Goal: Find specific page/section: Find specific page/section

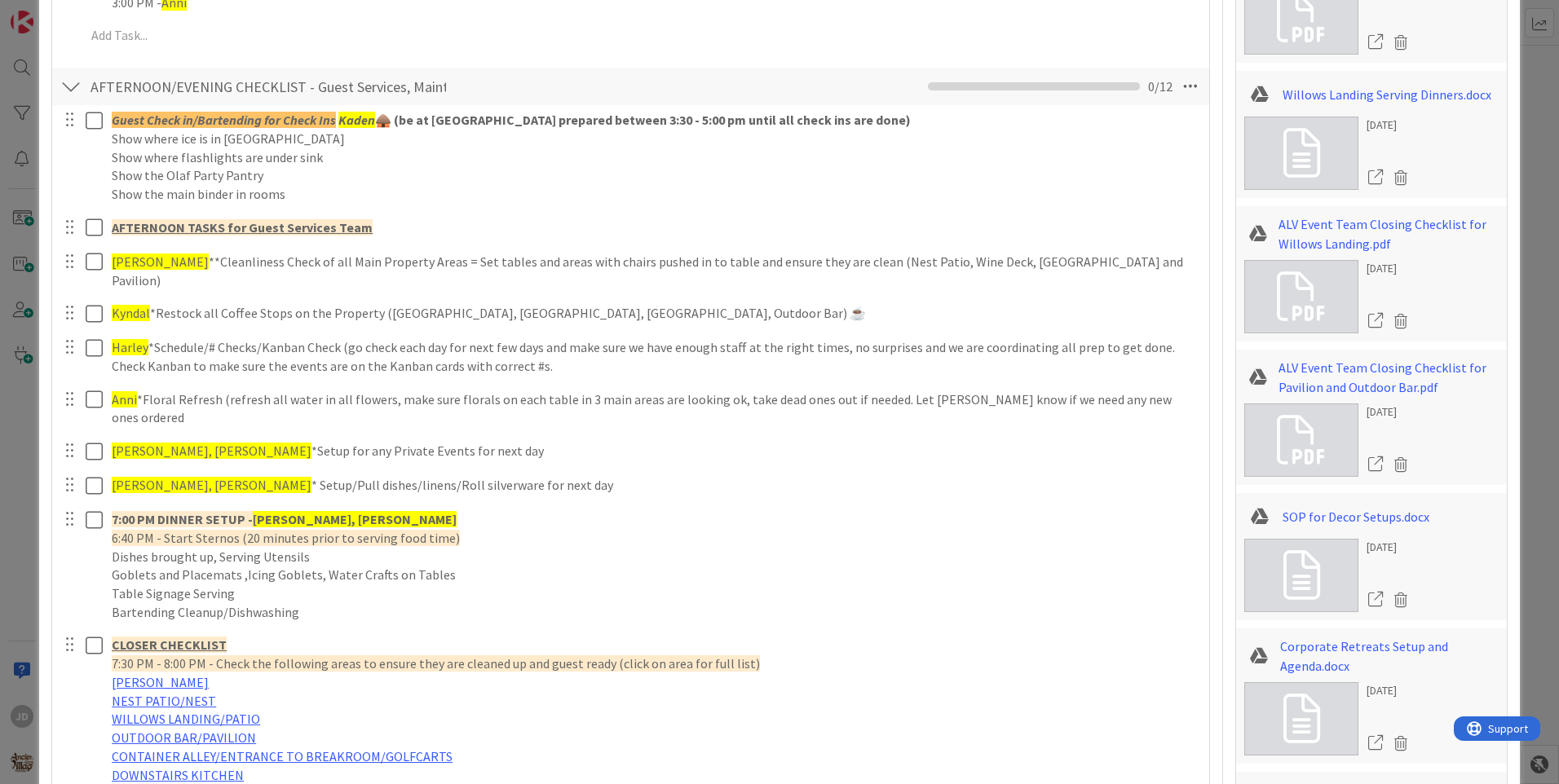
scroll to position [1672, 0]
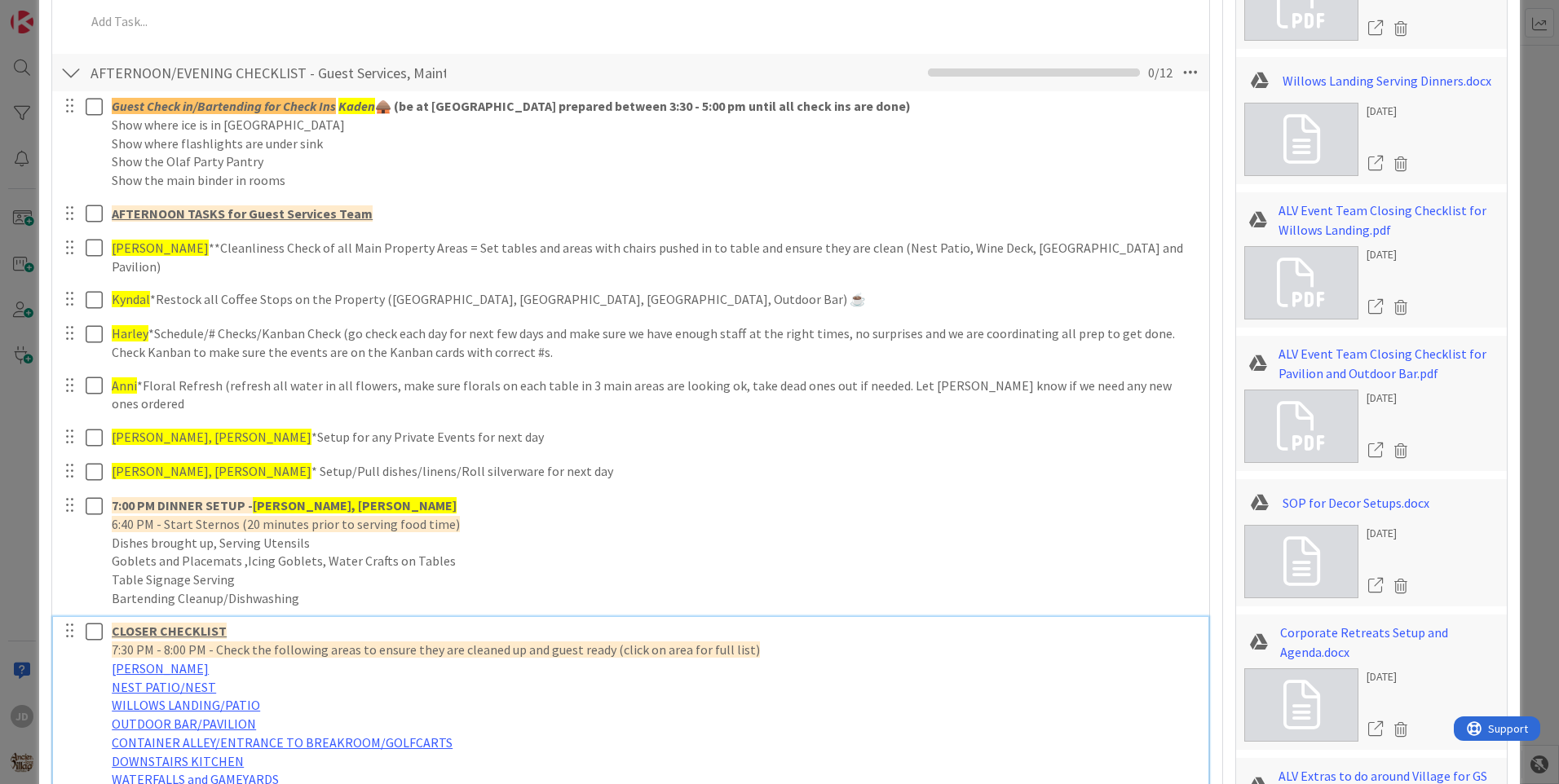
click at [988, 752] on p "DOWNSTAIRS KITCHEN" at bounding box center [654, 762] width 1086 height 19
click at [985, 770] on p "WATERFALLS and GAMEYARDS" at bounding box center [654, 779] width 1086 height 19
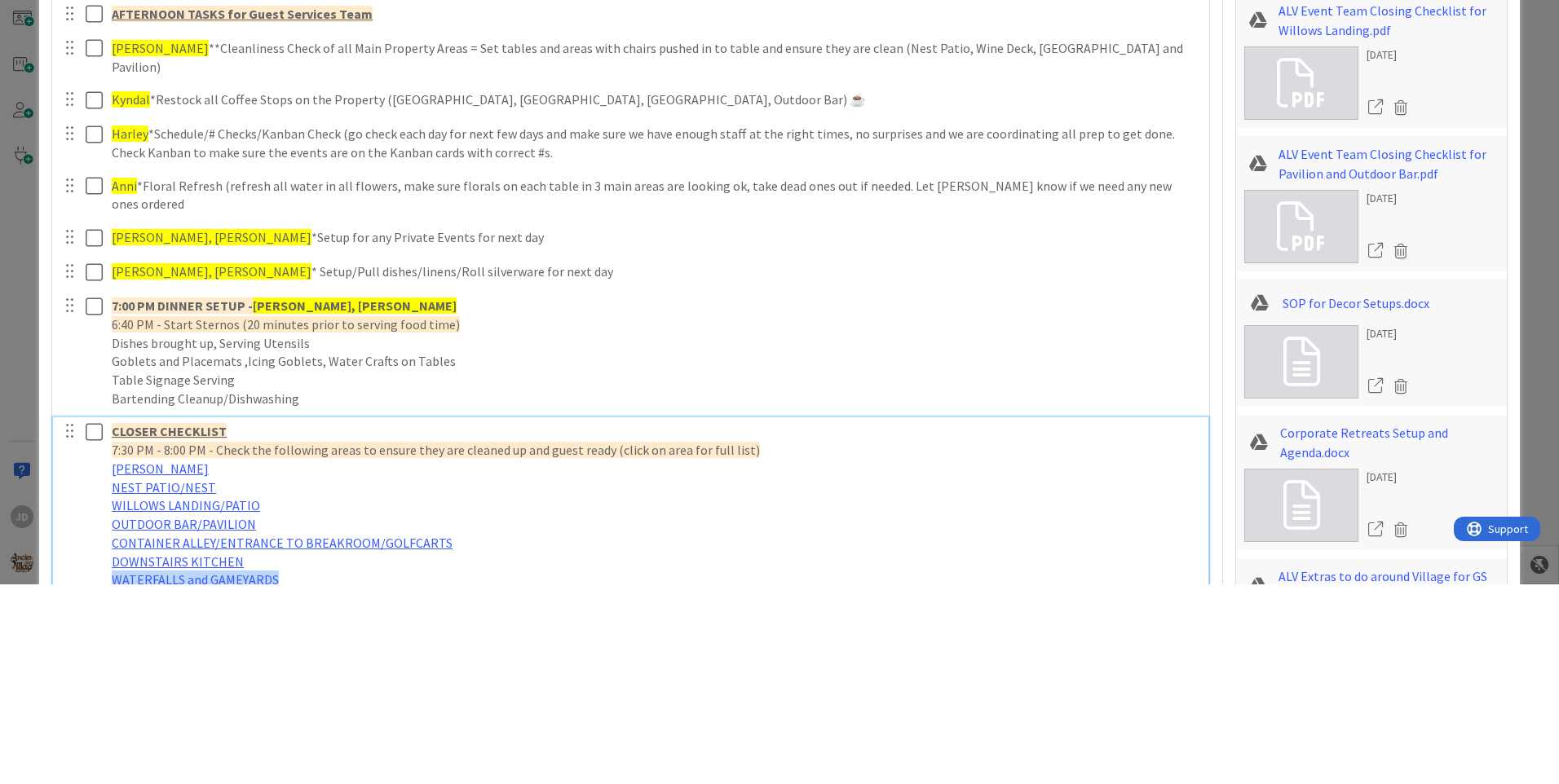
click at [1507, 370] on div "ID 8012 A Day as a Villager - Prep, Implement and Execute Guest Services Team T…" at bounding box center [779, 452] width 1480 height 4204
click at [1508, 162] on div "ID 8012 A Day as a Villager - Prep, Implement and Execute Guest Services Team T…" at bounding box center [780, 392] width 1559 height 784
click at [1518, 143] on div "ID 8012 A Day as a Villager - Prep, Implement and Execute Guest Services Team T…" at bounding box center [780, 392] width 1559 height 784
